Goal: Task Accomplishment & Management: Manage account settings

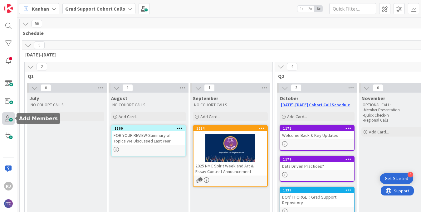
click at [12, 118] on span at bounding box center [8, 118] width 12 height 12
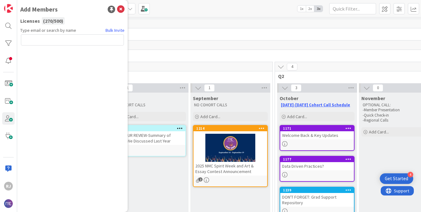
click at [75, 39] on input "text" at bounding box center [72, 39] width 103 height 11
click at [120, 29] on link "Bulk Invite" at bounding box center [115, 30] width 19 height 7
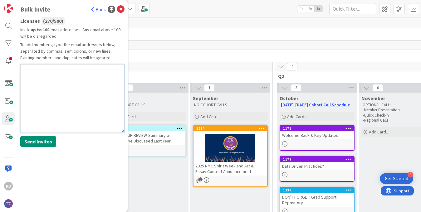
click at [39, 80] on textarea at bounding box center [72, 98] width 104 height 69
paste textarea "[EMAIL_ADDRESS][DOMAIN_NAME]"
type textarea "[EMAIL_ADDRESS][DOMAIN_NAME]"
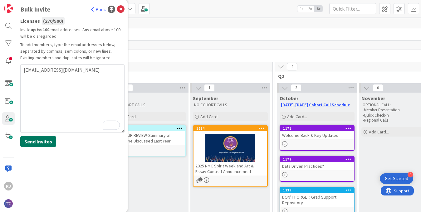
click at [37, 139] on button "Send Invites" at bounding box center [38, 141] width 36 height 11
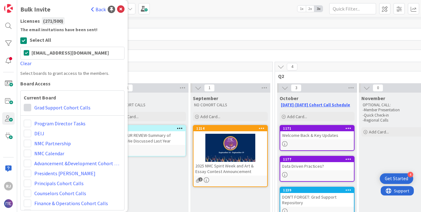
click at [27, 106] on span at bounding box center [27, 107] width 7 height 7
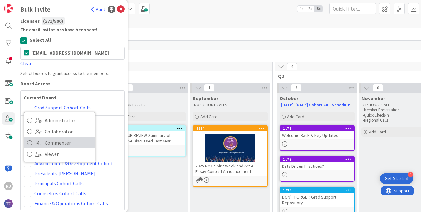
click at [60, 141] on span "Commenter" at bounding box center [68, 142] width 47 height 9
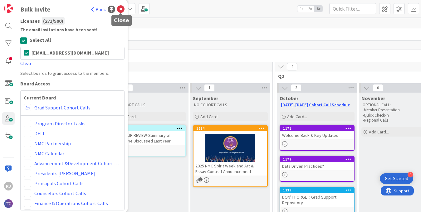
click at [122, 7] on icon at bounding box center [120, 9] width 7 height 7
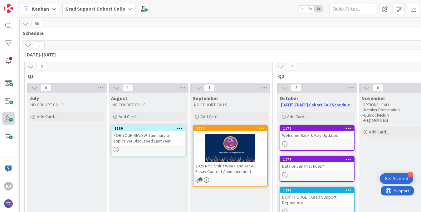
click at [9, 205] on img at bounding box center [8, 203] width 9 height 9
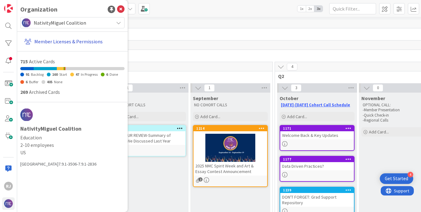
click at [71, 41] on link "Member Licenses & Permissions" at bounding box center [73, 41] width 103 height 11
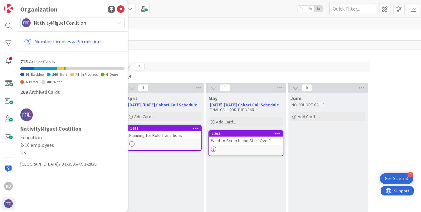
scroll to position [0, 655]
click at [121, 6] on icon at bounding box center [120, 9] width 7 height 7
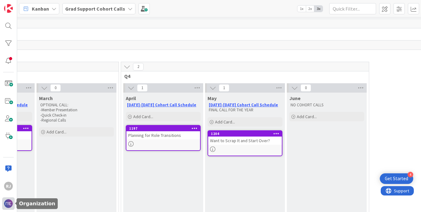
click at [7, 205] on img at bounding box center [8, 203] width 9 height 9
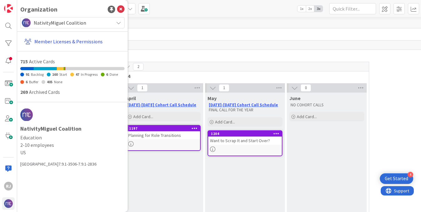
click at [48, 41] on link "Member Licenses & Permissions" at bounding box center [73, 41] width 103 height 11
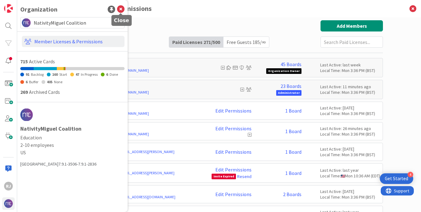
click at [123, 8] on icon at bounding box center [120, 9] width 7 height 7
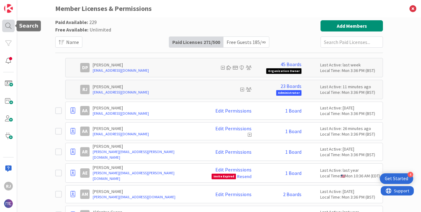
click at [5, 24] on div at bounding box center [8, 26] width 12 height 12
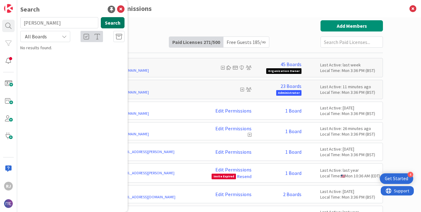
type input "[PERSON_NAME]"
click at [114, 21] on button "Search" at bounding box center [113, 22] width 24 height 11
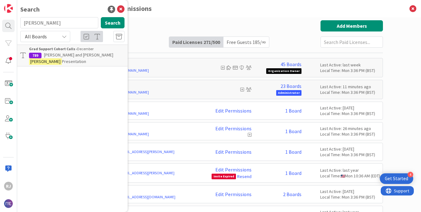
click at [62, 58] on mark "[PERSON_NAME]" at bounding box center [45, 61] width 33 height 7
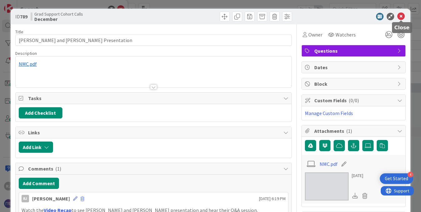
click at [402, 16] on icon at bounding box center [400, 16] width 7 height 7
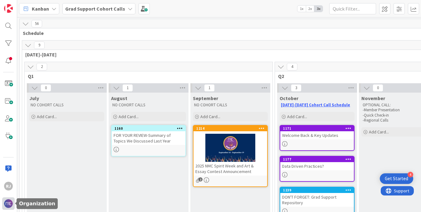
click at [9, 203] on img at bounding box center [8, 203] width 9 height 9
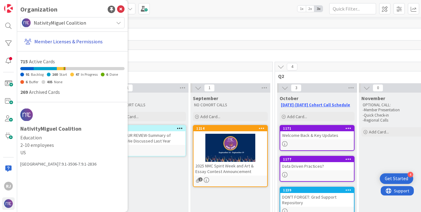
click at [75, 41] on link "Member Licenses & Permissions" at bounding box center [73, 41] width 103 height 11
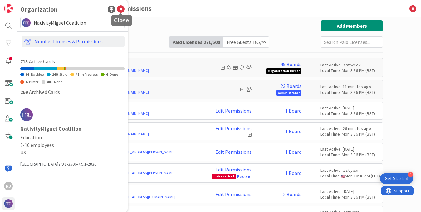
click at [121, 8] on icon at bounding box center [120, 9] width 7 height 7
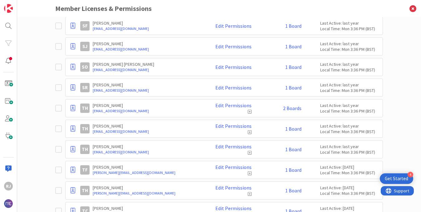
scroll to position [3977, 0]
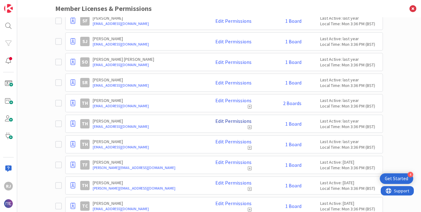
click at [243, 119] on link "Edit Permissions" at bounding box center [233, 121] width 36 height 6
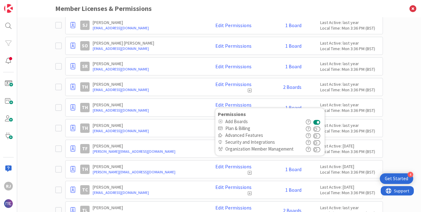
scroll to position [3996, 0]
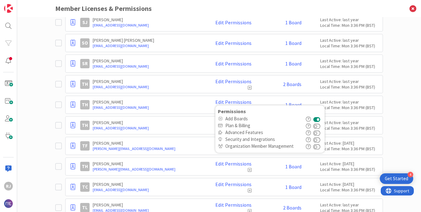
click at [321, 121] on button at bounding box center [316, 119] width 7 height 7
click at [61, 104] on icon at bounding box center [59, 104] width 9 height 7
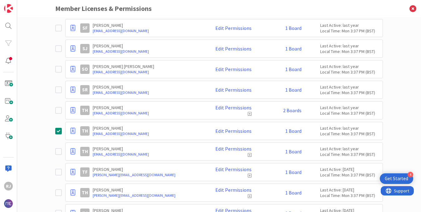
scroll to position [3985, 0]
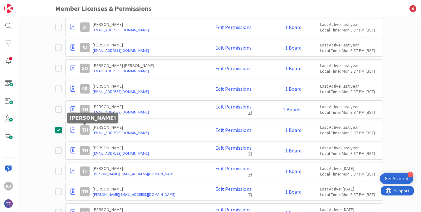
click at [85, 130] on div "TH" at bounding box center [84, 129] width 9 height 9
click at [107, 133] on link "[EMAIL_ADDRESS][DOMAIN_NAME]" at bounding box center [147, 133] width 109 height 6
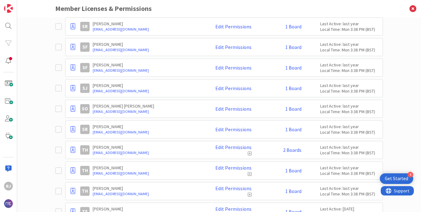
scroll to position [3927, 0]
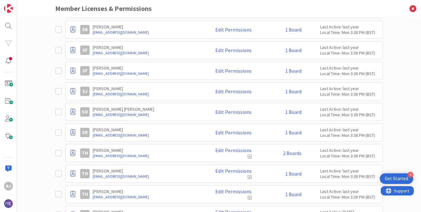
click at [249, 177] on icon at bounding box center [250, 177] width 4 height 4
click at [239, 170] on link "Edit Permissions" at bounding box center [233, 171] width 36 height 6
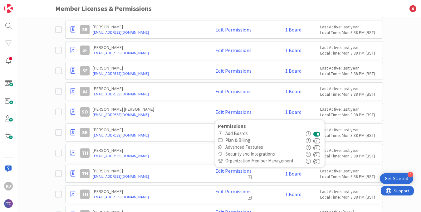
click at [321, 133] on button at bounding box center [316, 133] width 7 height 7
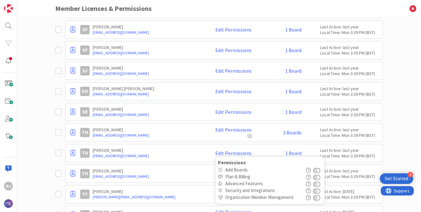
scroll to position [3947, 0]
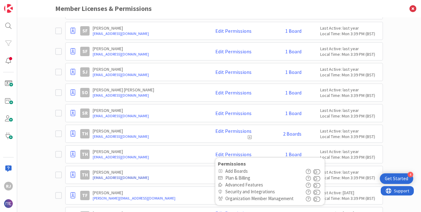
click at [183, 177] on link "[EMAIL_ADDRESS][DOMAIN_NAME]" at bounding box center [147, 178] width 109 height 6
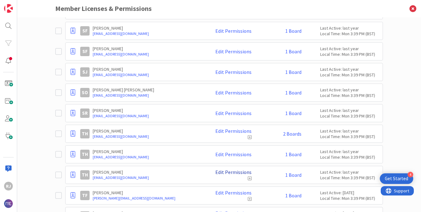
click at [242, 170] on link "Edit Permissions" at bounding box center [233, 173] width 36 height 6
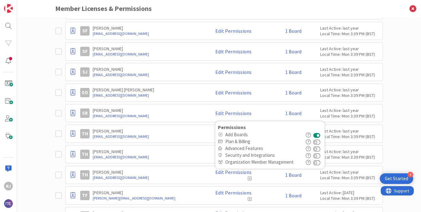
click at [309, 135] on icon "button" at bounding box center [308, 135] width 5 height 5
click at [316, 136] on button at bounding box center [316, 134] width 7 height 7
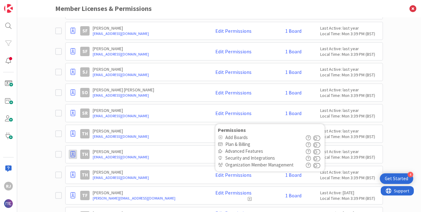
click at [73, 155] on icon at bounding box center [73, 154] width 5 height 6
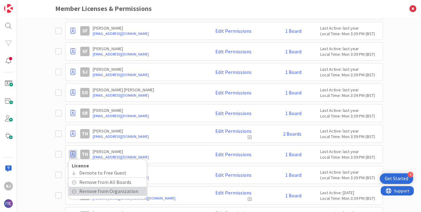
click at [103, 192] on span "Remove from Organization" at bounding box center [108, 191] width 59 height 9
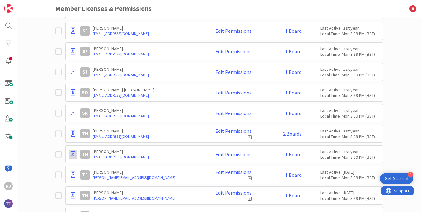
click at [72, 154] on icon at bounding box center [73, 154] width 5 height 6
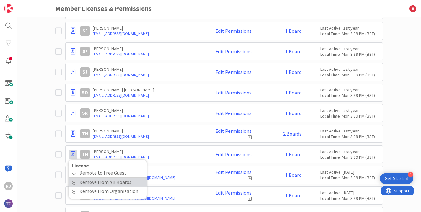
click at [85, 181] on span "Remove from All Boards" at bounding box center [105, 182] width 52 height 9
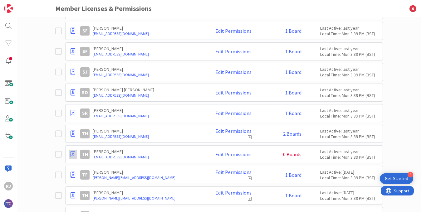
click at [73, 153] on icon at bounding box center [73, 154] width 5 height 6
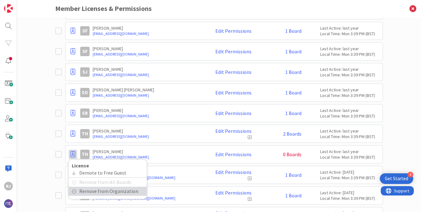
click at [89, 195] on span "Remove from Organization" at bounding box center [108, 191] width 59 height 9
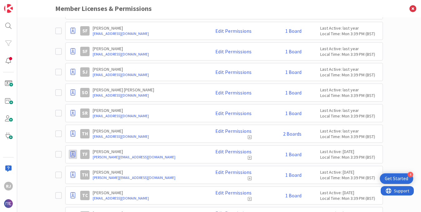
click at [73, 154] on icon at bounding box center [73, 154] width 5 height 6
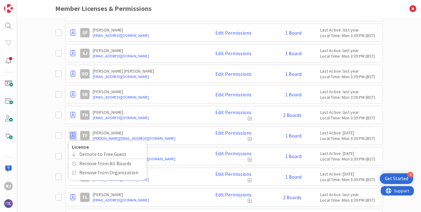
scroll to position [3967, 0]
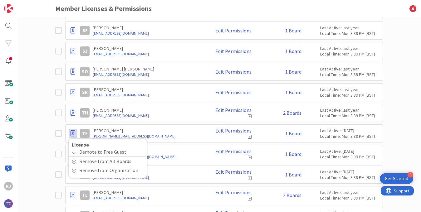
click at [39, 115] on div "Paid Available: 232 Free Available: Unlimited Name Paid Licenses 268 / 500 Free…" at bounding box center [219, 114] width 404 height 195
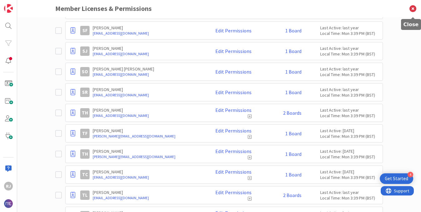
click at [414, 7] on icon at bounding box center [413, 8] width 16 height 17
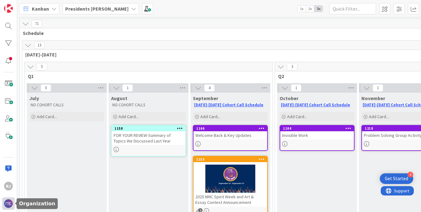
click at [9, 203] on img at bounding box center [8, 203] width 9 height 9
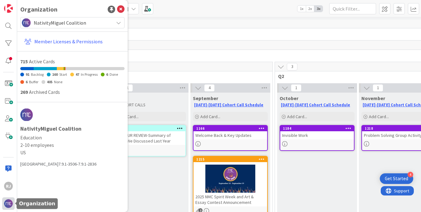
click at [6, 204] on img at bounding box center [8, 203] width 9 height 9
click at [13, 205] on div at bounding box center [8, 204] width 12 height 12
click at [98, 39] on link "Member Licenses & Permissions" at bounding box center [73, 41] width 103 height 11
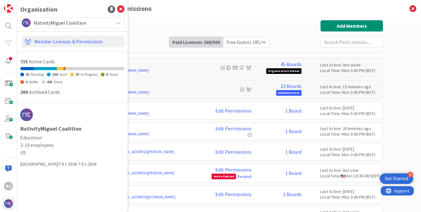
click at [216, 8] on h3 "Member Licenses & Permissions" at bounding box center [219, 8] width 328 height 17
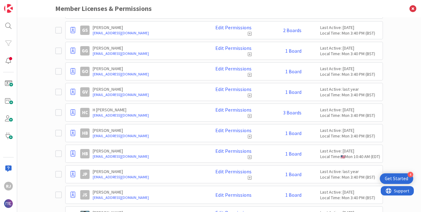
scroll to position [1674, 0]
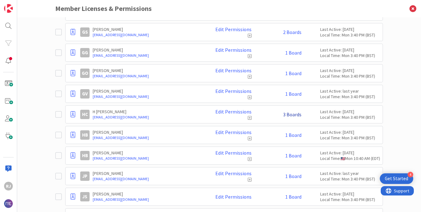
click at [290, 115] on link "3 Boards" at bounding box center [292, 115] width 18 height 6
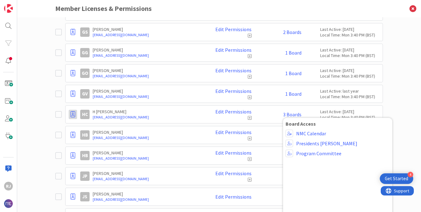
click at [75, 116] on icon at bounding box center [73, 114] width 5 height 6
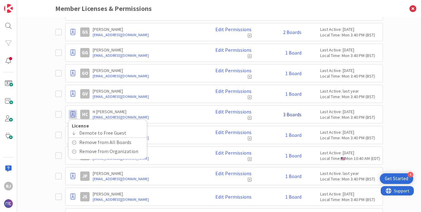
click at [295, 113] on link "3 Boards" at bounding box center [292, 115] width 18 height 6
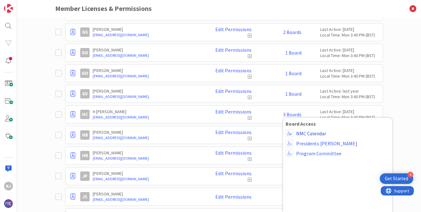
click at [306, 134] on link "NMC Calendar" at bounding box center [311, 134] width 30 height 6
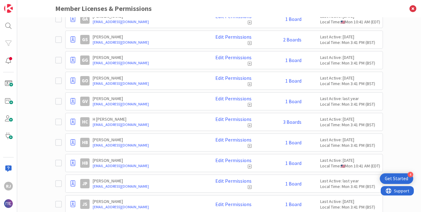
scroll to position [1668, 0]
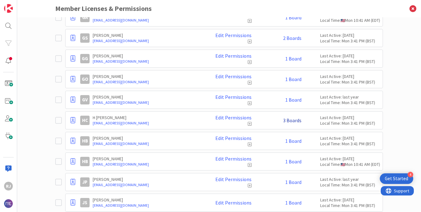
click at [292, 121] on link "3 Boards" at bounding box center [292, 121] width 18 height 6
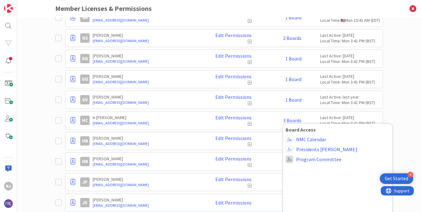
click at [289, 160] on span at bounding box center [289, 159] width 7 height 7
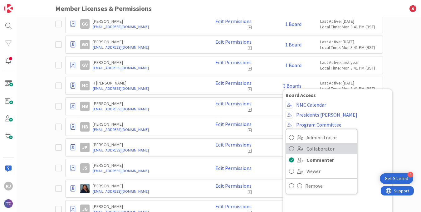
scroll to position [1703, 0]
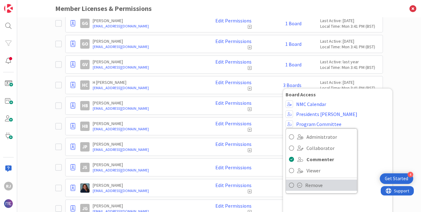
click at [314, 185] on span "Remove" at bounding box center [329, 185] width 49 height 9
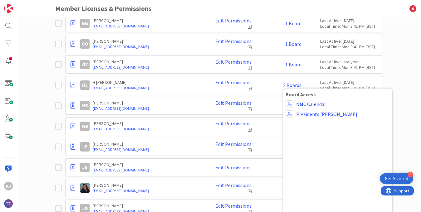
click at [311, 104] on link "NMC Calendar" at bounding box center [311, 104] width 30 height 6
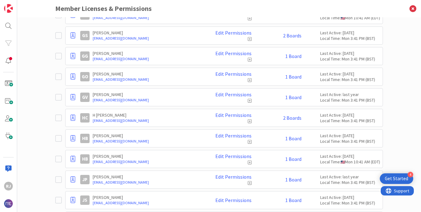
scroll to position [1683, 0]
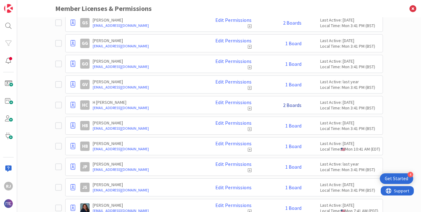
click at [289, 105] on link "2 Boards" at bounding box center [292, 105] width 18 height 6
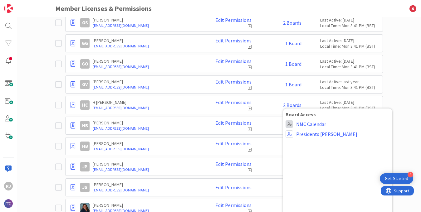
click at [291, 124] on span at bounding box center [289, 124] width 7 height 7
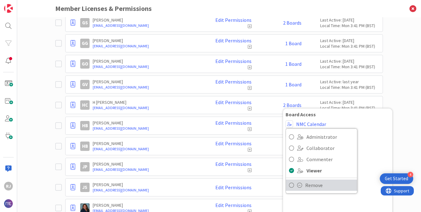
click at [301, 186] on span at bounding box center [299, 185] width 5 height 5
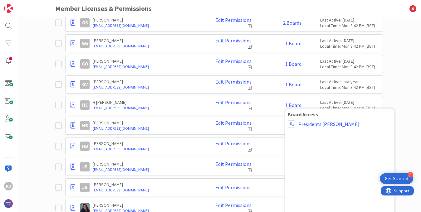
click at [406, 73] on div "Paid Available: 232 Free Available: Unlimited Name Paid Licenses 268 / 500 Free…" at bounding box center [219, 114] width 404 height 195
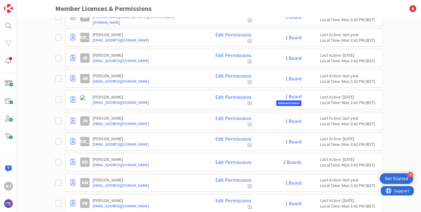
scroll to position [2246, 0]
click at [74, 99] on icon at bounding box center [73, 99] width 5 height 6
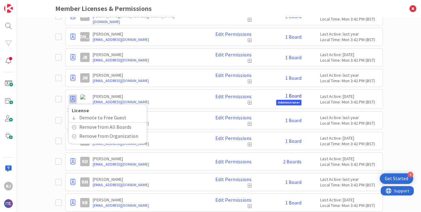
click at [297, 95] on link "1 Board" at bounding box center [293, 96] width 16 height 6
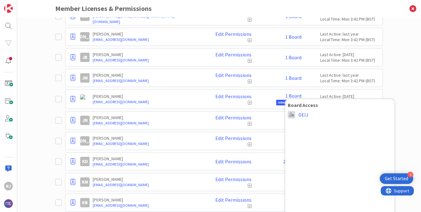
click at [293, 116] on span at bounding box center [291, 114] width 7 height 7
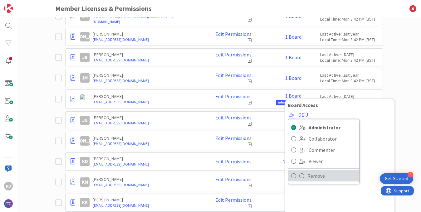
click at [309, 176] on span "Remove" at bounding box center [331, 175] width 49 height 9
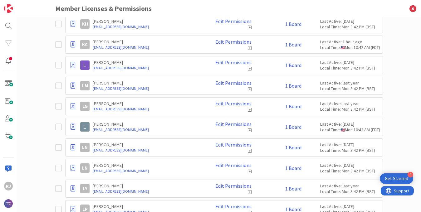
scroll to position [2571, 0]
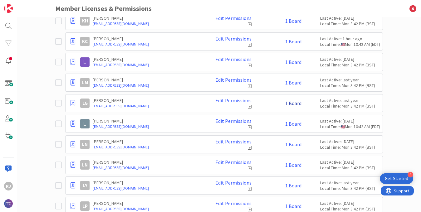
click at [294, 104] on link "1 Board" at bounding box center [293, 104] width 16 height 6
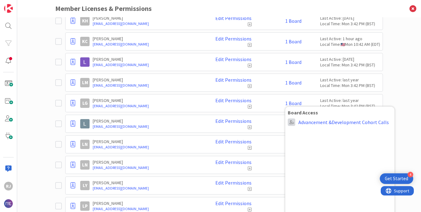
click at [292, 124] on span at bounding box center [291, 122] width 7 height 7
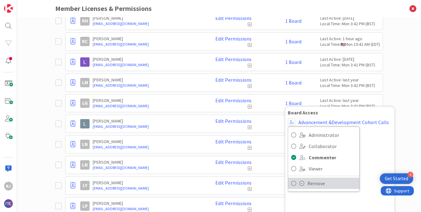
click at [303, 185] on span at bounding box center [301, 183] width 5 height 5
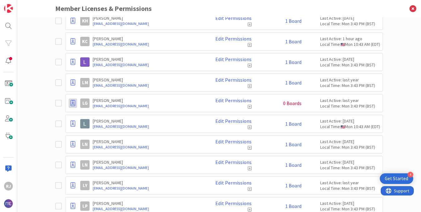
click at [72, 103] on icon at bounding box center [73, 103] width 5 height 6
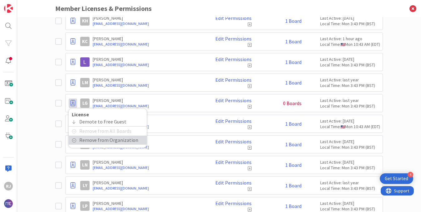
click at [88, 141] on span "Remove from Organization" at bounding box center [108, 140] width 59 height 9
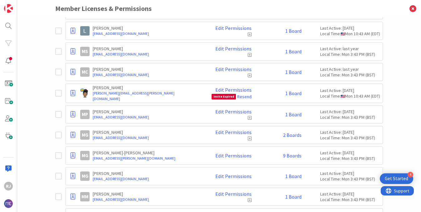
scroll to position [2770, 0]
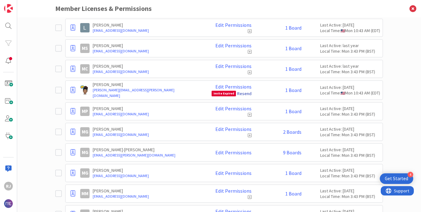
click at [248, 94] on link "Resend" at bounding box center [244, 94] width 14 height 6
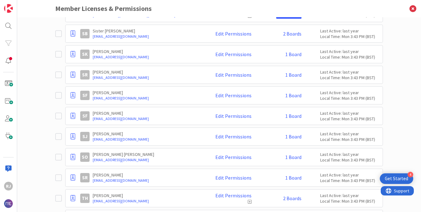
scroll to position [3866, 0]
click at [291, 113] on link "1 Board" at bounding box center [293, 116] width 16 height 6
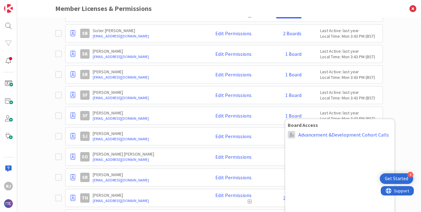
click at [291, 131] on span at bounding box center [291, 134] width 7 height 7
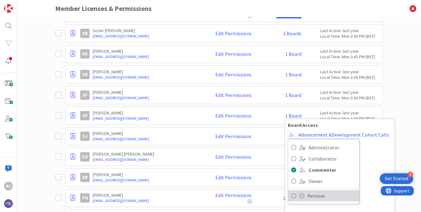
click at [311, 193] on span "Remove" at bounding box center [331, 195] width 49 height 9
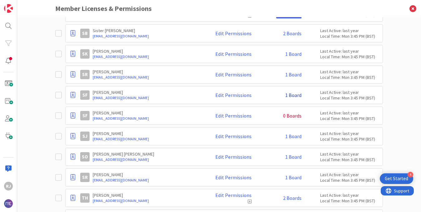
click at [291, 92] on link "1 Board" at bounding box center [293, 95] width 16 height 6
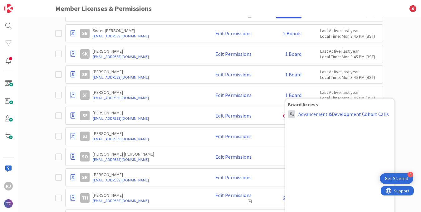
click at [289, 111] on span at bounding box center [291, 114] width 7 height 7
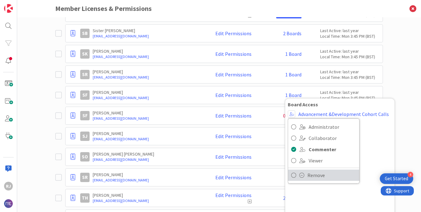
click at [315, 171] on span "Remove" at bounding box center [331, 175] width 49 height 9
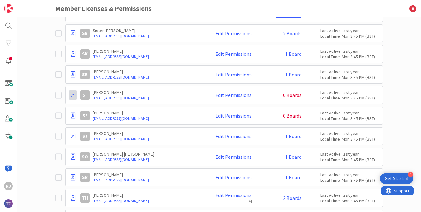
click at [72, 92] on icon at bounding box center [73, 95] width 5 height 6
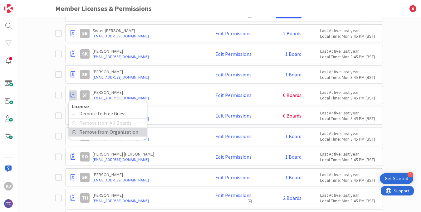
click at [93, 128] on span "Remove from Organization" at bounding box center [108, 132] width 59 height 9
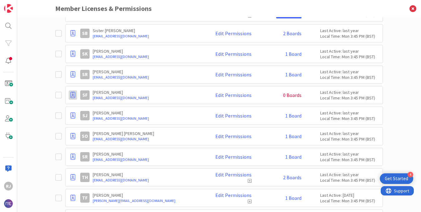
click at [73, 92] on icon at bounding box center [73, 95] width 5 height 6
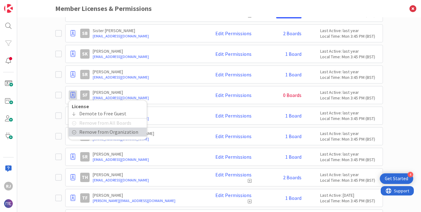
click at [83, 129] on span "Remove from Organization" at bounding box center [108, 132] width 59 height 9
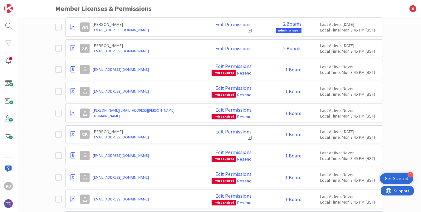
scroll to position [4266, 0]
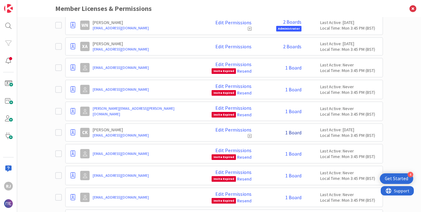
click at [295, 130] on link "1 Board" at bounding box center [293, 133] width 16 height 6
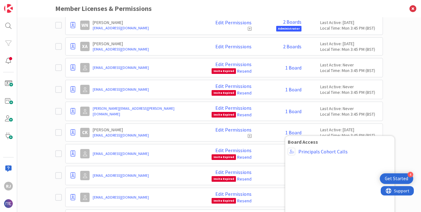
click at [401, 66] on div "Paid Available: 235 Free Available: Unlimited Name Paid Licenses 265 / 500 Free…" at bounding box center [219, 114] width 404 height 195
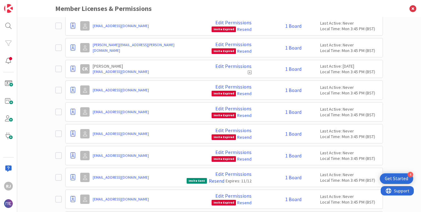
scroll to position [4333, 0]
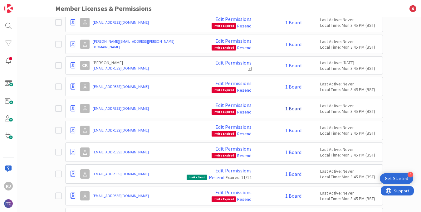
click at [293, 106] on link "1 Board" at bounding box center [293, 109] width 16 height 6
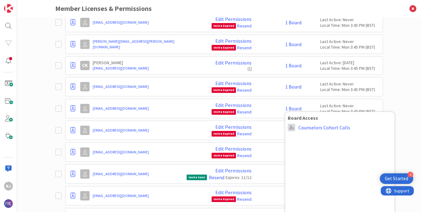
click at [289, 124] on span at bounding box center [291, 127] width 7 height 7
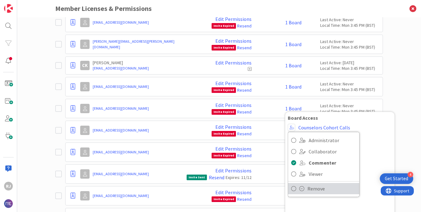
click at [320, 184] on span "Remove" at bounding box center [331, 188] width 49 height 9
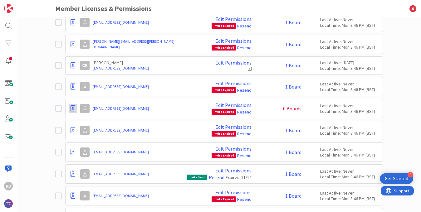
click at [74, 106] on icon at bounding box center [73, 109] width 5 height 6
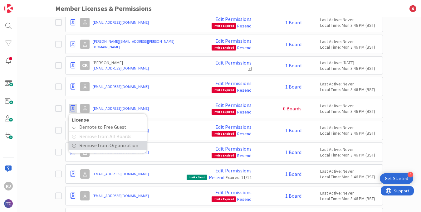
click at [95, 141] on span "Remove from Organization" at bounding box center [108, 145] width 59 height 9
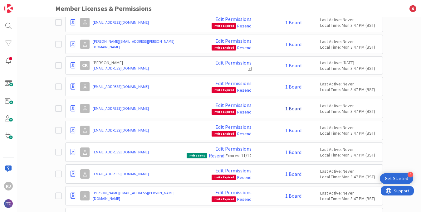
click at [294, 106] on link "1 Board" at bounding box center [293, 109] width 16 height 6
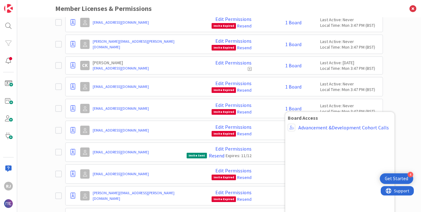
click at [398, 88] on div "Paid Available: 236 Free Available: Unlimited Name Paid Licenses 264 / 500 Free…" at bounding box center [219, 114] width 404 height 195
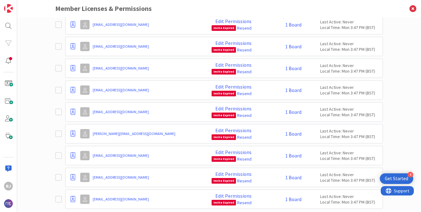
scroll to position [5385, 0]
